Goal: Transaction & Acquisition: Download file/media

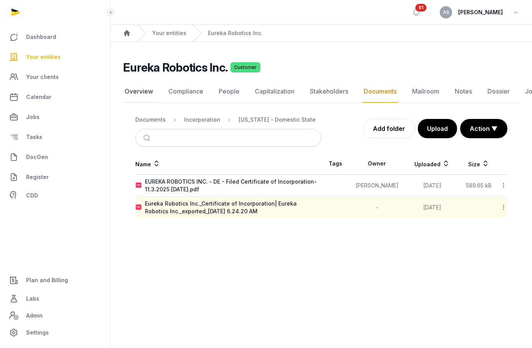
click at [141, 88] on link "Overview" at bounding box center [139, 91] width 32 height 22
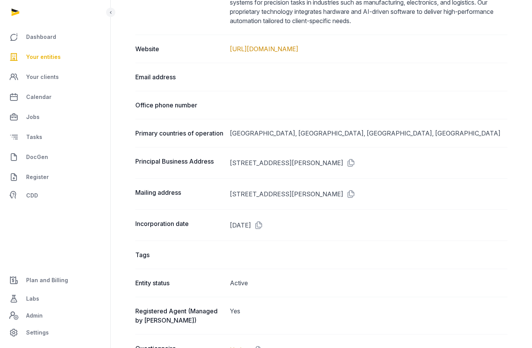
scroll to position [496, 0]
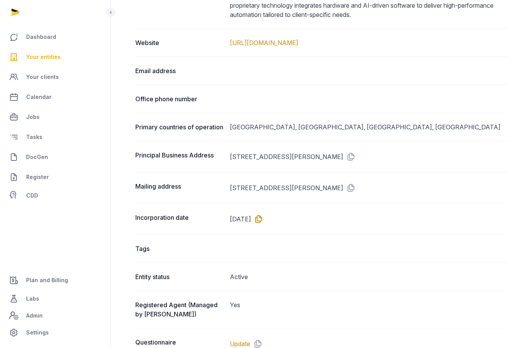
click at [263, 225] on icon at bounding box center [257, 219] width 12 height 12
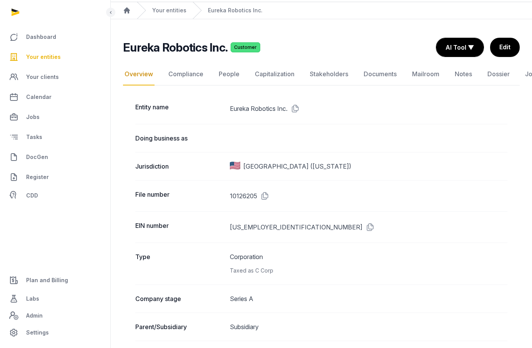
scroll to position [0, 0]
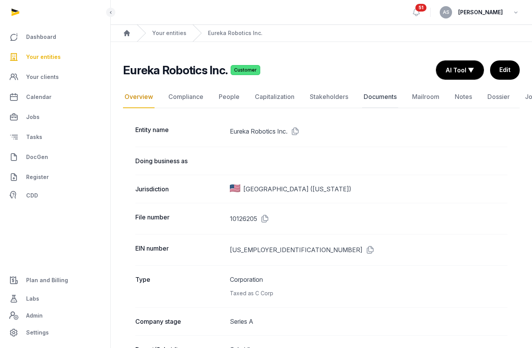
click at [369, 95] on link "Documents" at bounding box center [380, 97] width 36 height 22
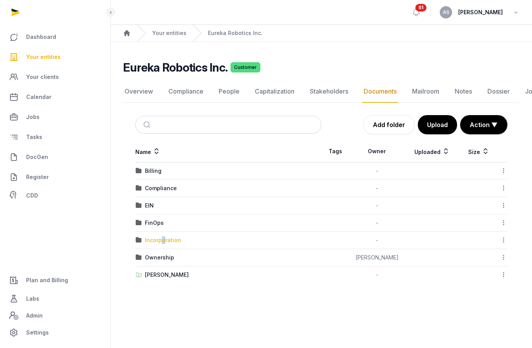
click at [163, 240] on div "Incorporation" at bounding box center [163, 240] width 36 height 8
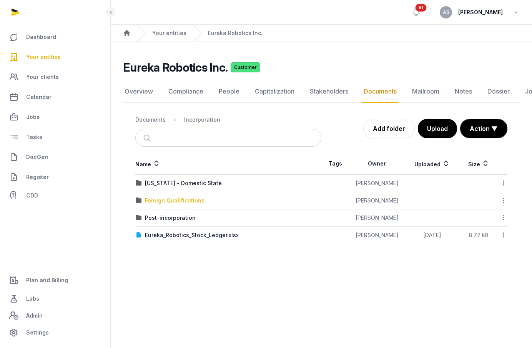
click at [191, 200] on div "Foreign Qualifications" at bounding box center [175, 201] width 60 height 8
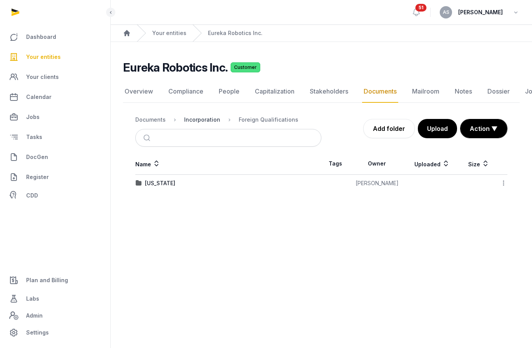
click at [202, 118] on div "Incorporation" at bounding box center [202, 120] width 36 height 8
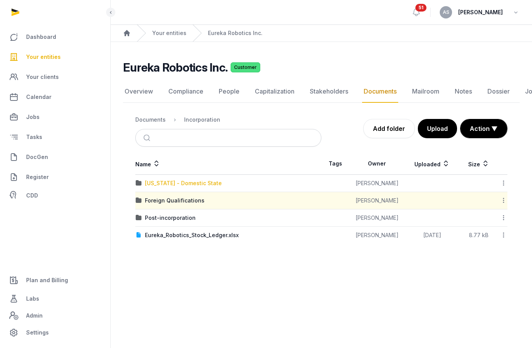
click at [180, 182] on div "[US_STATE] - Domestic State" at bounding box center [183, 183] width 77 height 8
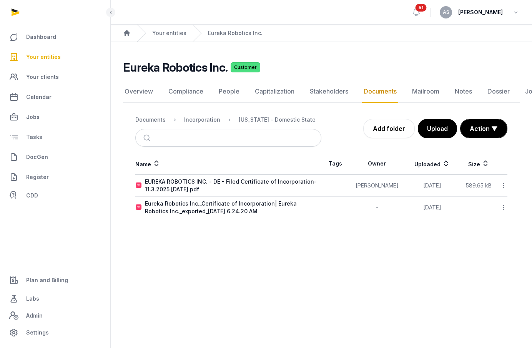
click at [501, 184] on icon at bounding box center [503, 185] width 7 height 8
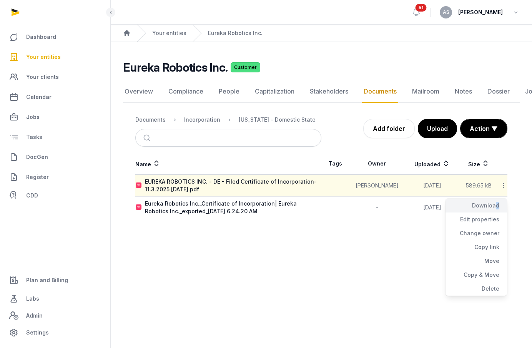
click at [494, 212] on div "Download" at bounding box center [477, 219] width 62 height 14
click at [206, 114] on nav "Documents Incorporation [US_STATE] - Domestic State" at bounding box center [228, 119] width 186 height 18
click at [206, 117] on div "Incorporation" at bounding box center [202, 120] width 36 height 8
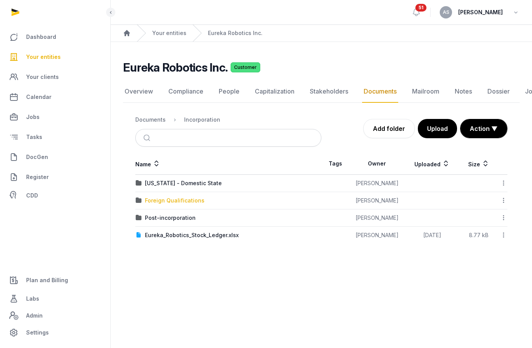
click at [197, 201] on div "Foreign Qualifications" at bounding box center [175, 201] width 60 height 8
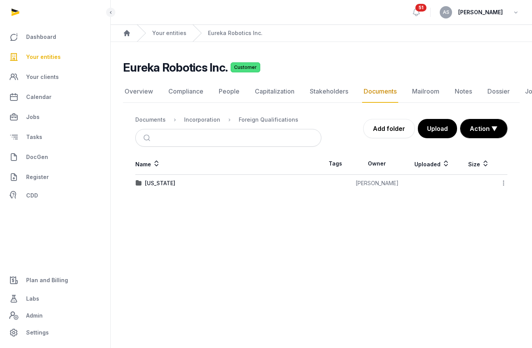
click at [152, 177] on td "[US_STATE]" at bounding box center [228, 183] width 186 height 17
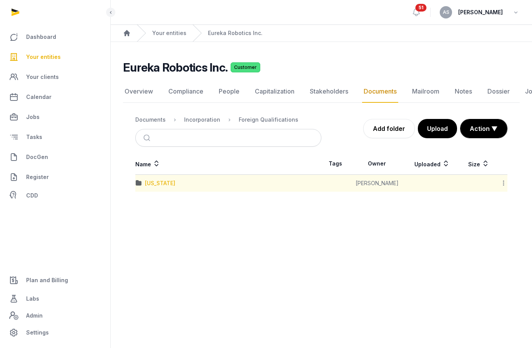
click at [153, 181] on div "[US_STATE]" at bounding box center [160, 183] width 30 height 8
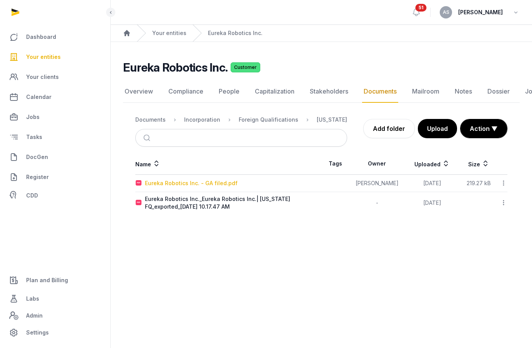
click at [223, 181] on div "Eureka Robotics Inc. - GA filed.pdf" at bounding box center [191, 183] width 93 height 8
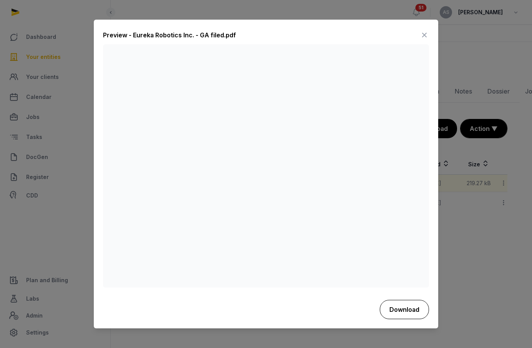
click at [400, 309] on button "Download" at bounding box center [404, 309] width 49 height 19
click at [423, 36] on icon at bounding box center [424, 35] width 9 height 12
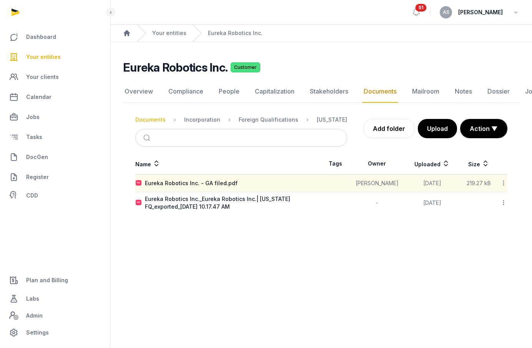
click at [139, 122] on div "Documents" at bounding box center [150, 120] width 30 height 8
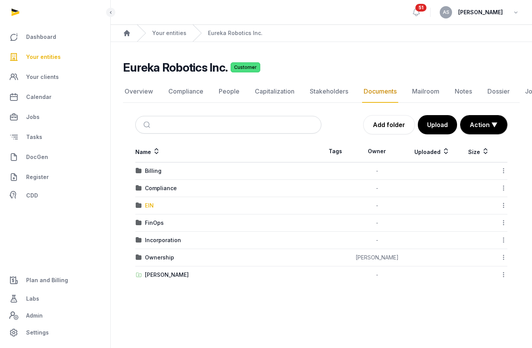
click at [152, 205] on div "EIN" at bounding box center [149, 206] width 9 height 8
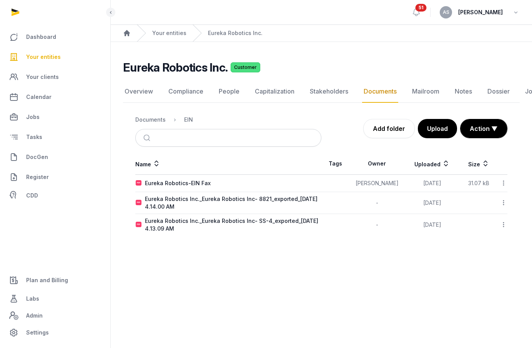
click at [503, 180] on icon at bounding box center [503, 183] width 7 height 8
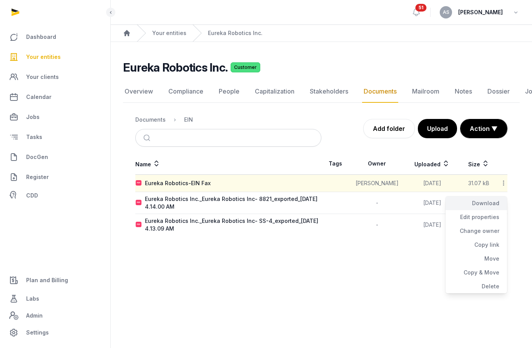
click at [495, 210] on div "Download" at bounding box center [477, 217] width 62 height 14
